Goal: Transaction & Acquisition: Purchase product/service

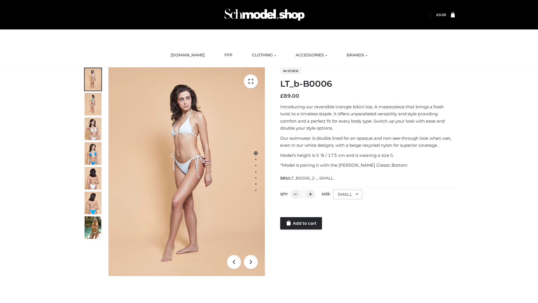
click at [302, 223] on link "Add to cart" at bounding box center [301, 223] width 42 height 12
